Goal: Transaction & Acquisition: Purchase product/service

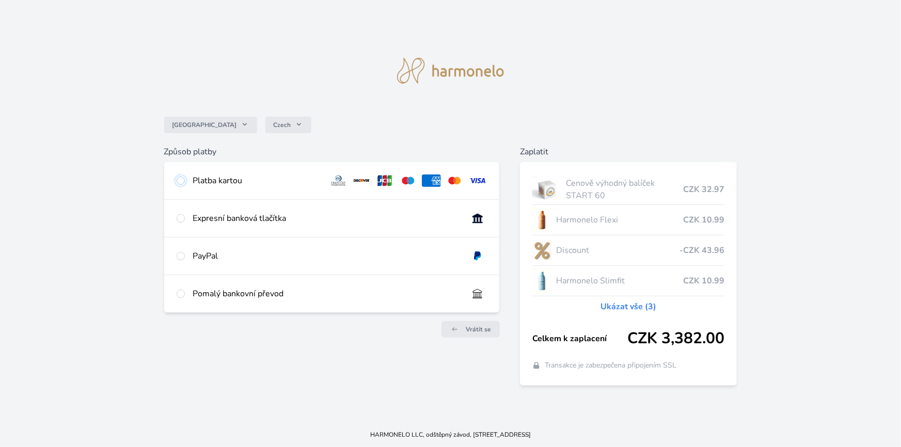
click at [180, 180] on input "radio" at bounding box center [181, 181] width 8 height 8
radio input "true"
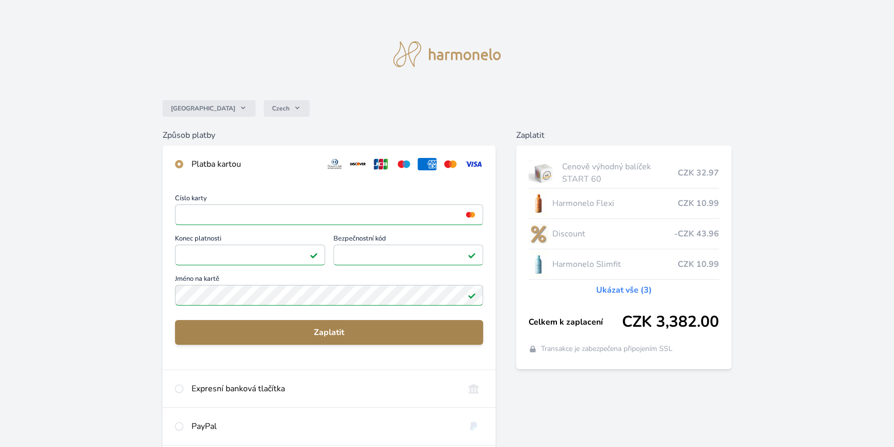
click at [318, 328] on span "Zaplatit" at bounding box center [329, 332] width 292 height 12
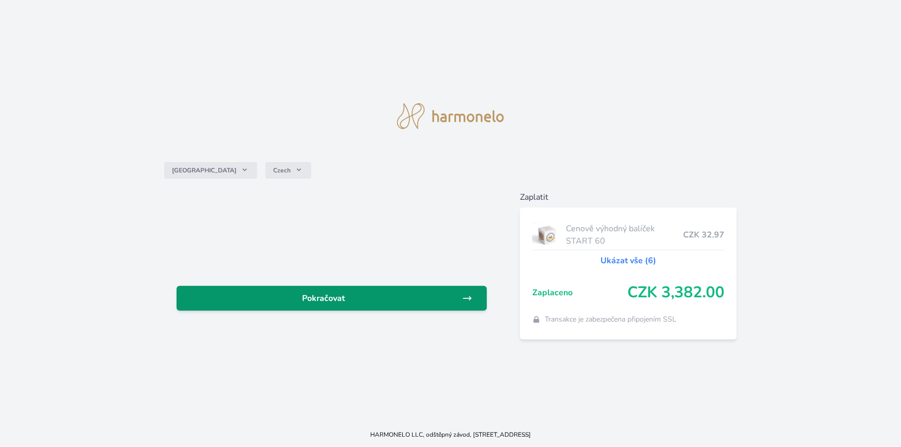
click at [321, 295] on span "Pokračovat" at bounding box center [324, 298] width 278 height 12
